Goal: Task Accomplishment & Management: Manage account settings

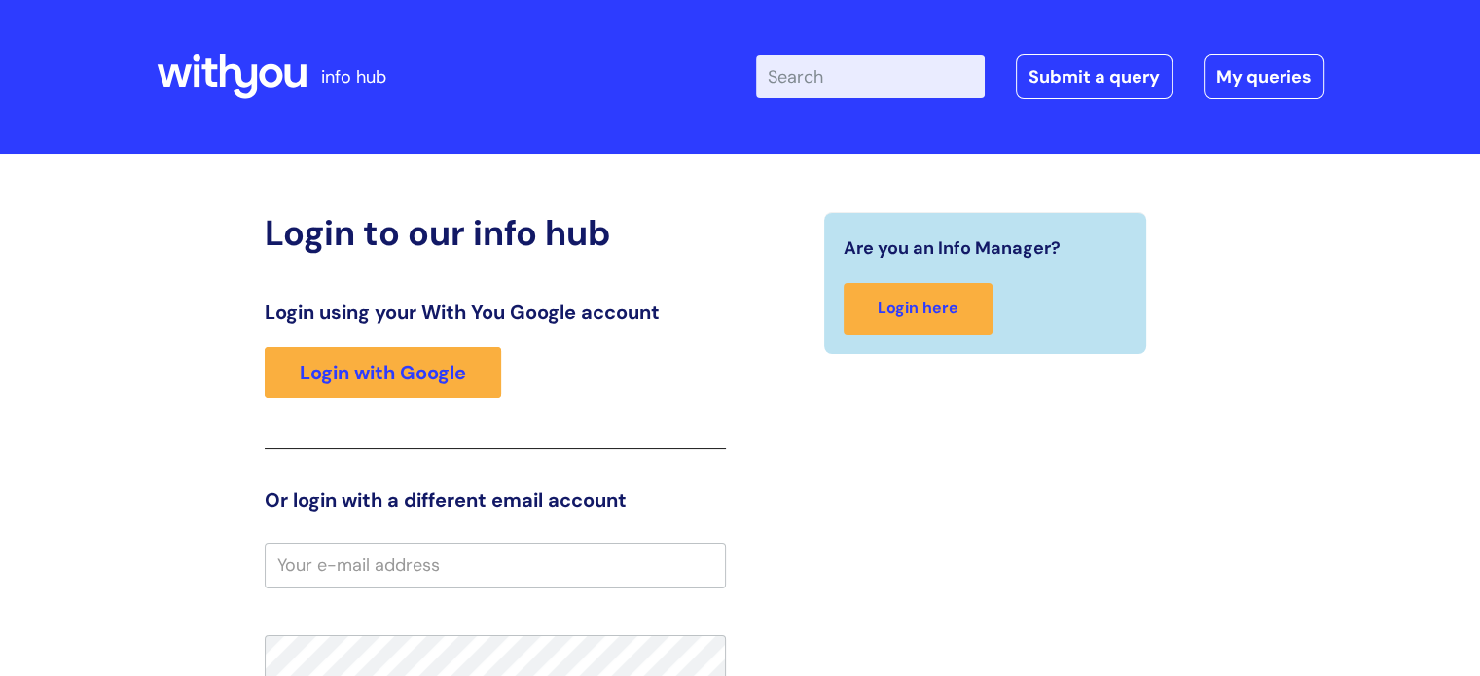
click at [366, 575] on input "email" at bounding box center [495, 565] width 461 height 45
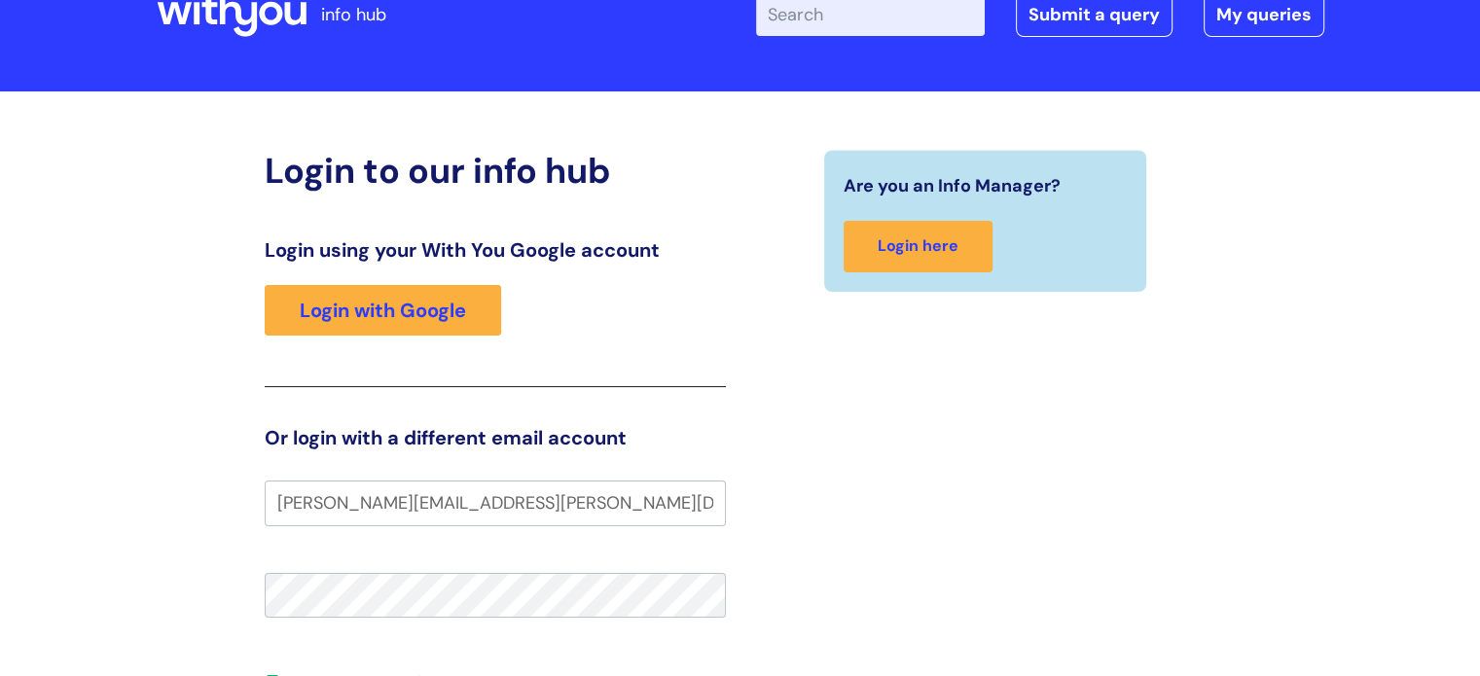
scroll to position [97, 0]
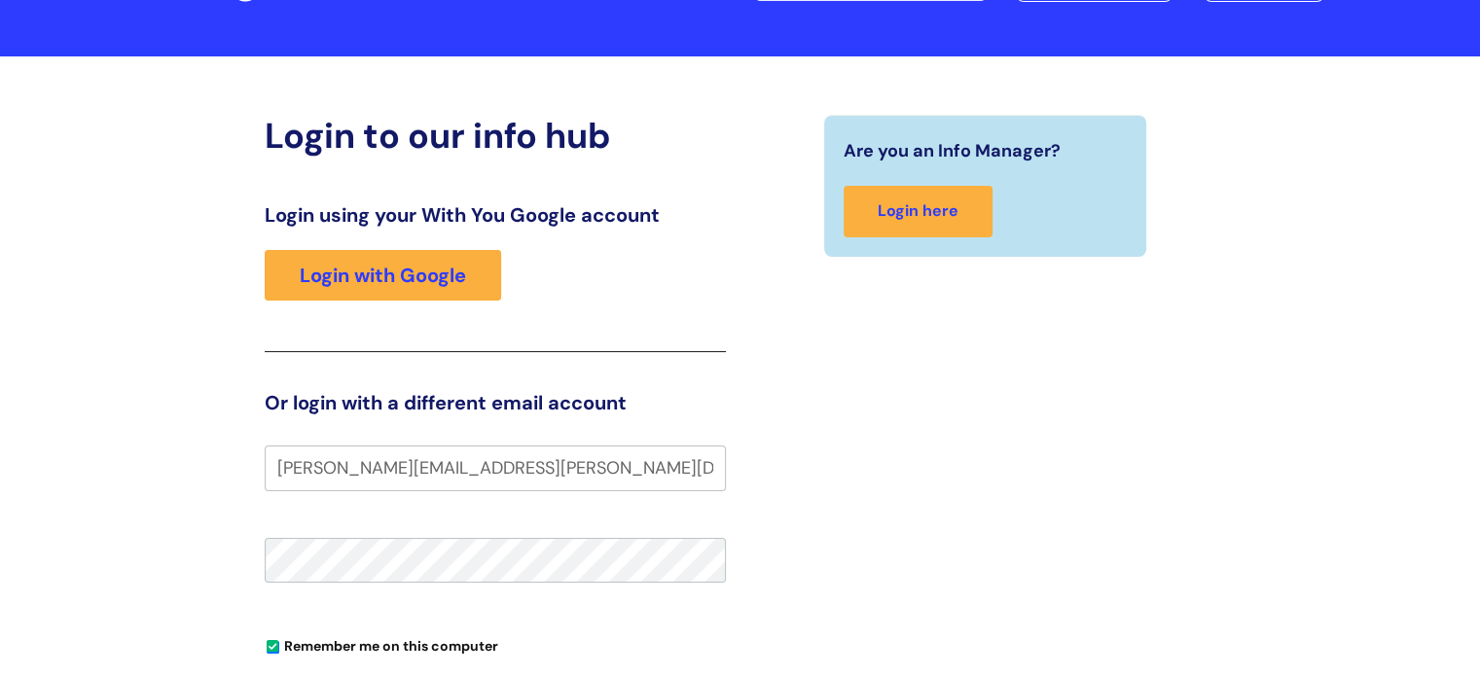
type input "[PERSON_NAME][EMAIL_ADDRESS][PERSON_NAME][DOMAIN_NAME]"
